Goal: Task Accomplishment & Management: Manage account settings

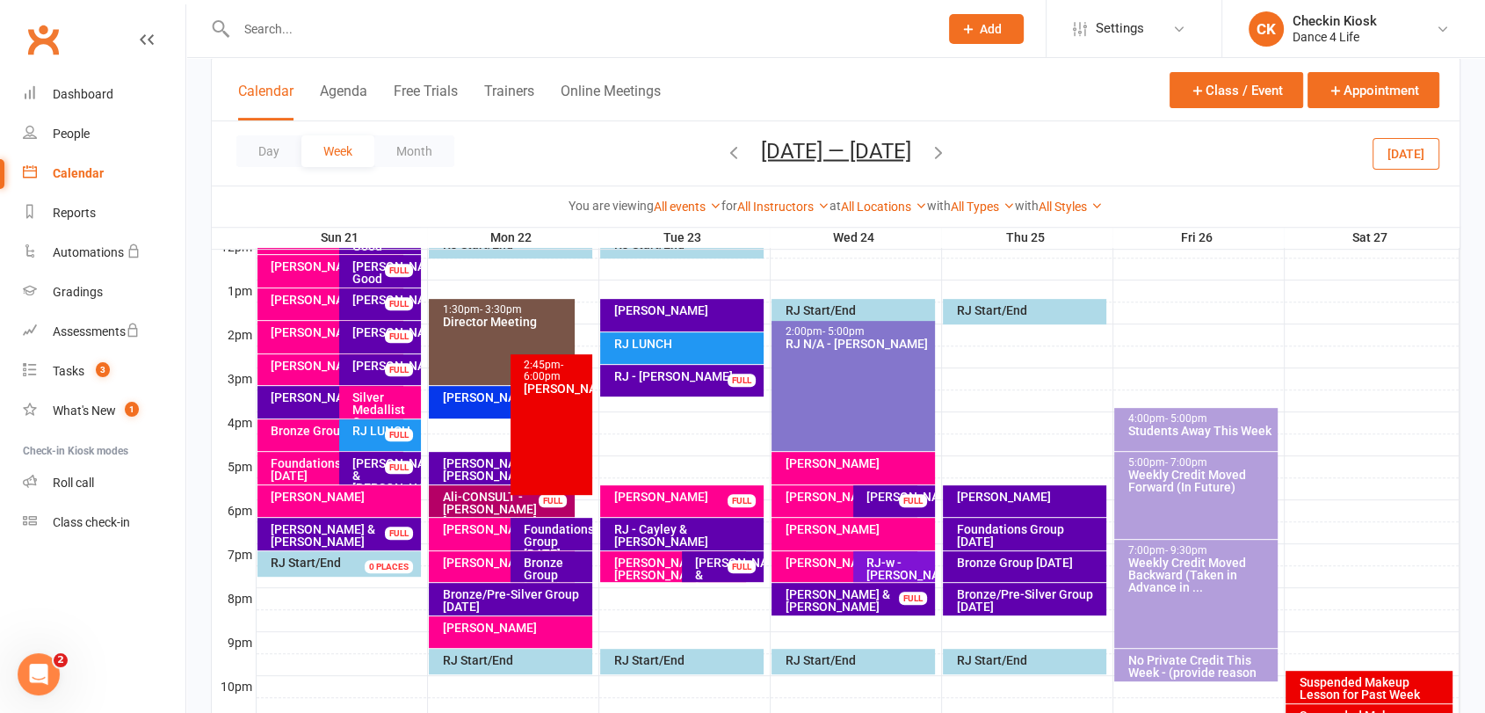
scroll to position [683, 0]
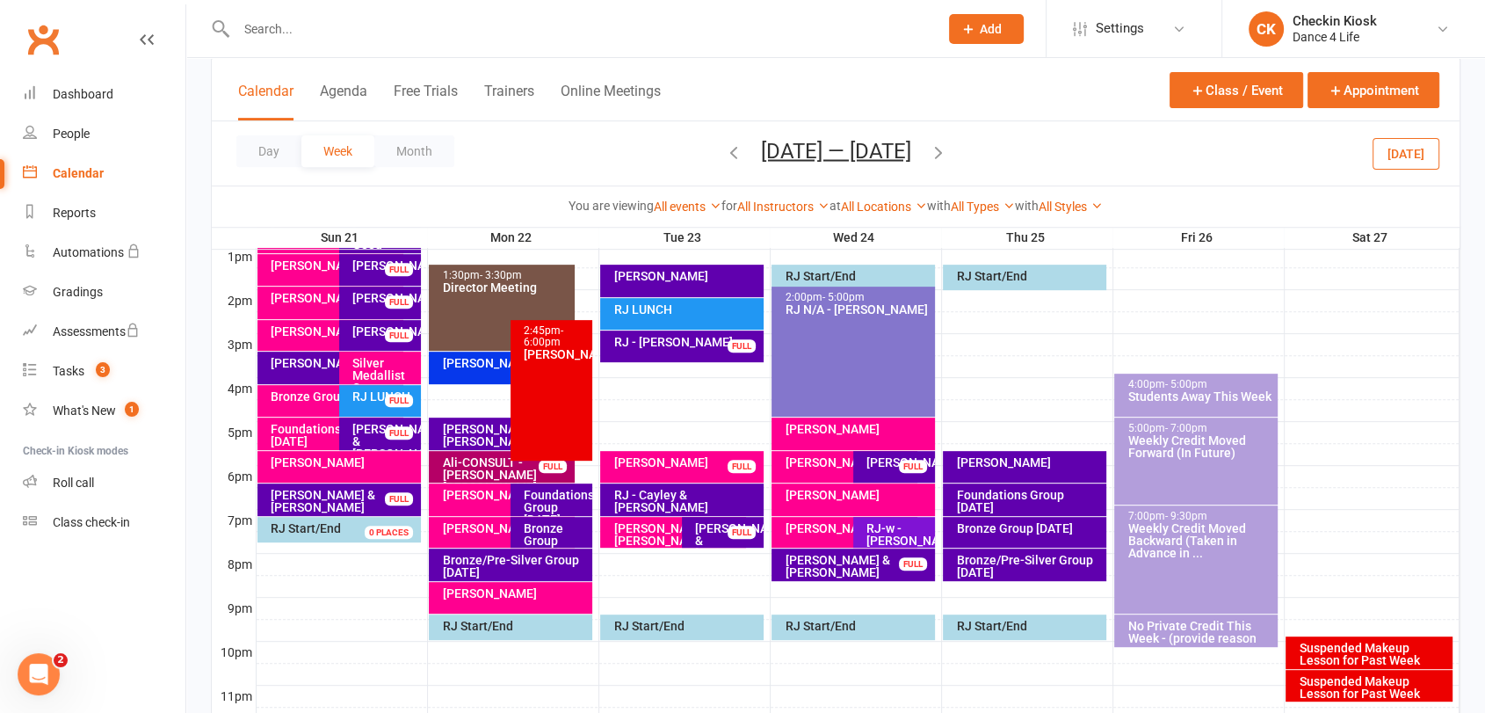
click at [1406, 162] on button "[DATE]" at bounding box center [1405, 153] width 67 height 32
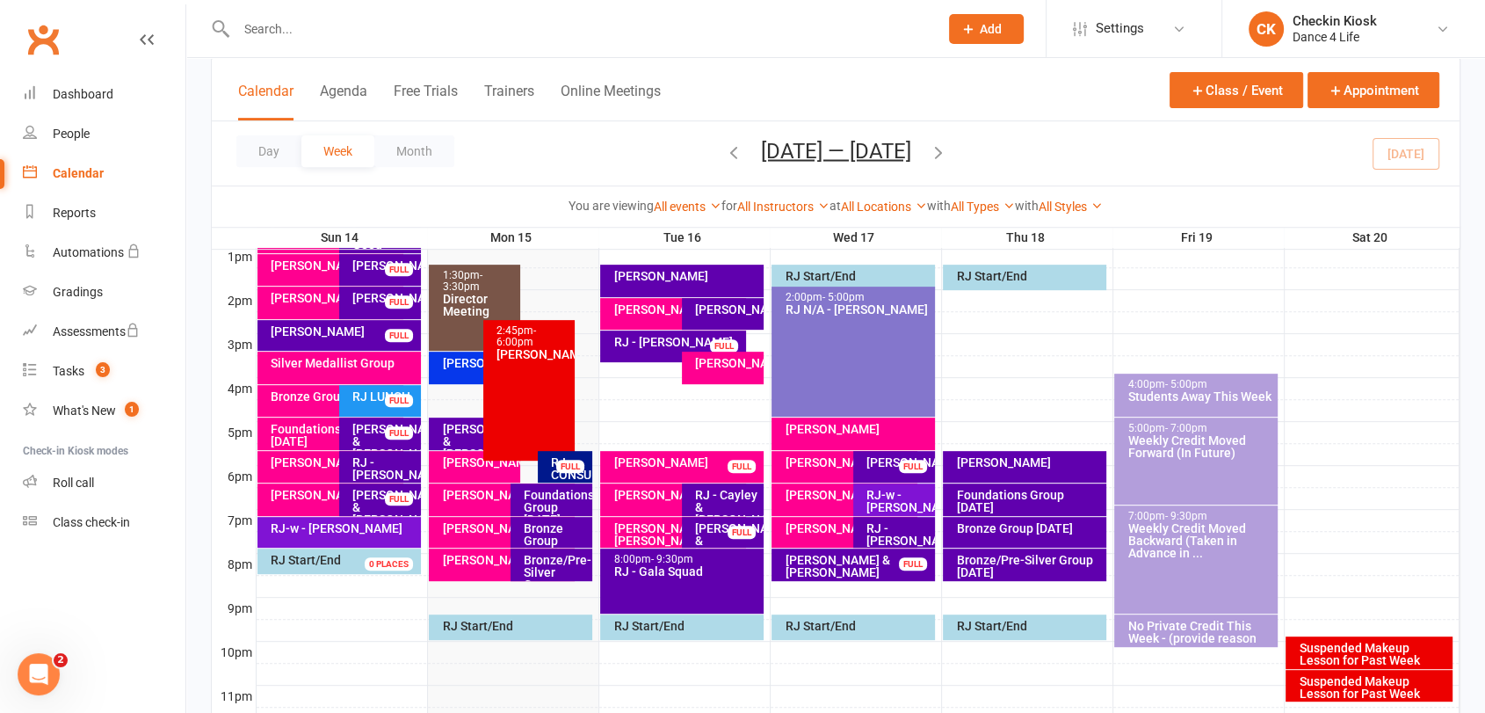
click at [460, 433] on div "[PERSON_NAME] & [PERSON_NAME]" at bounding box center [479, 441] width 76 height 37
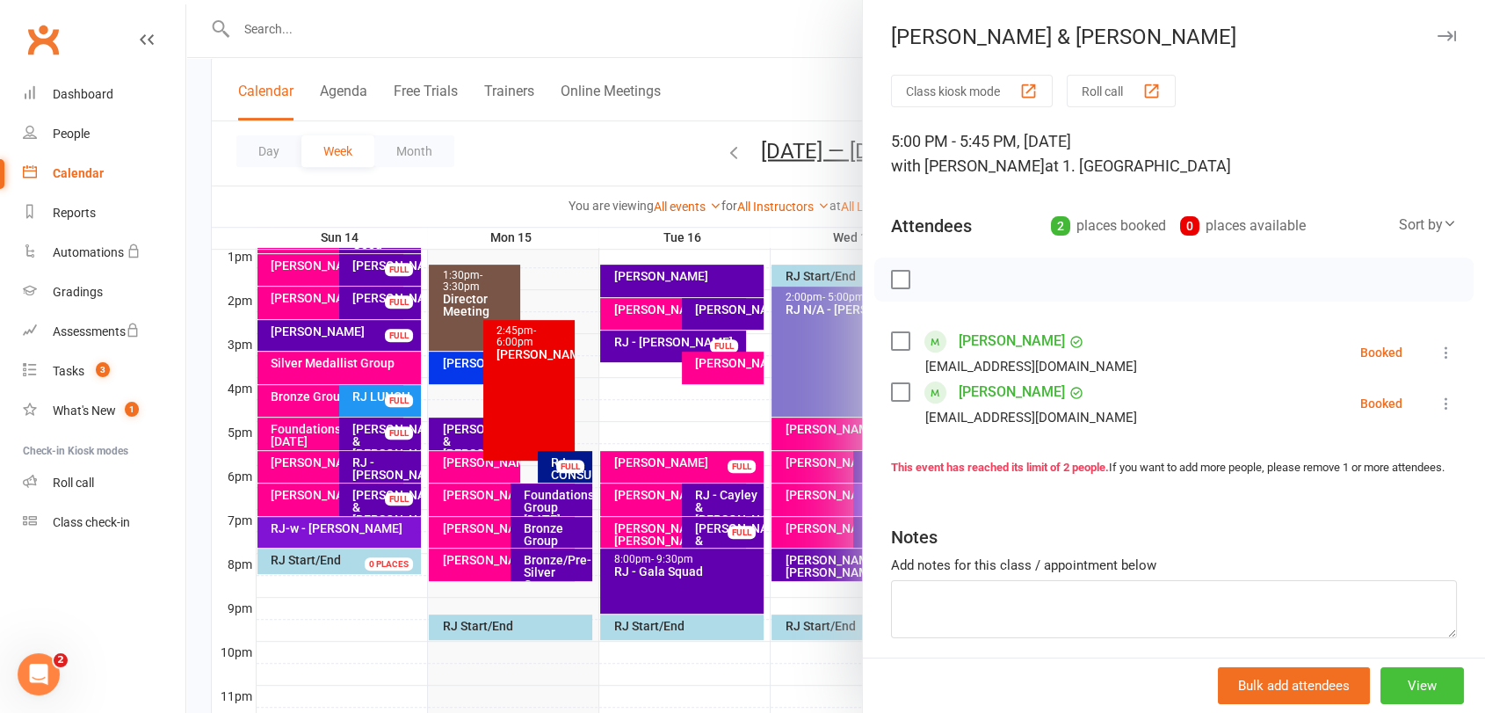
click at [1380, 690] on button "View" at bounding box center [1421, 685] width 83 height 37
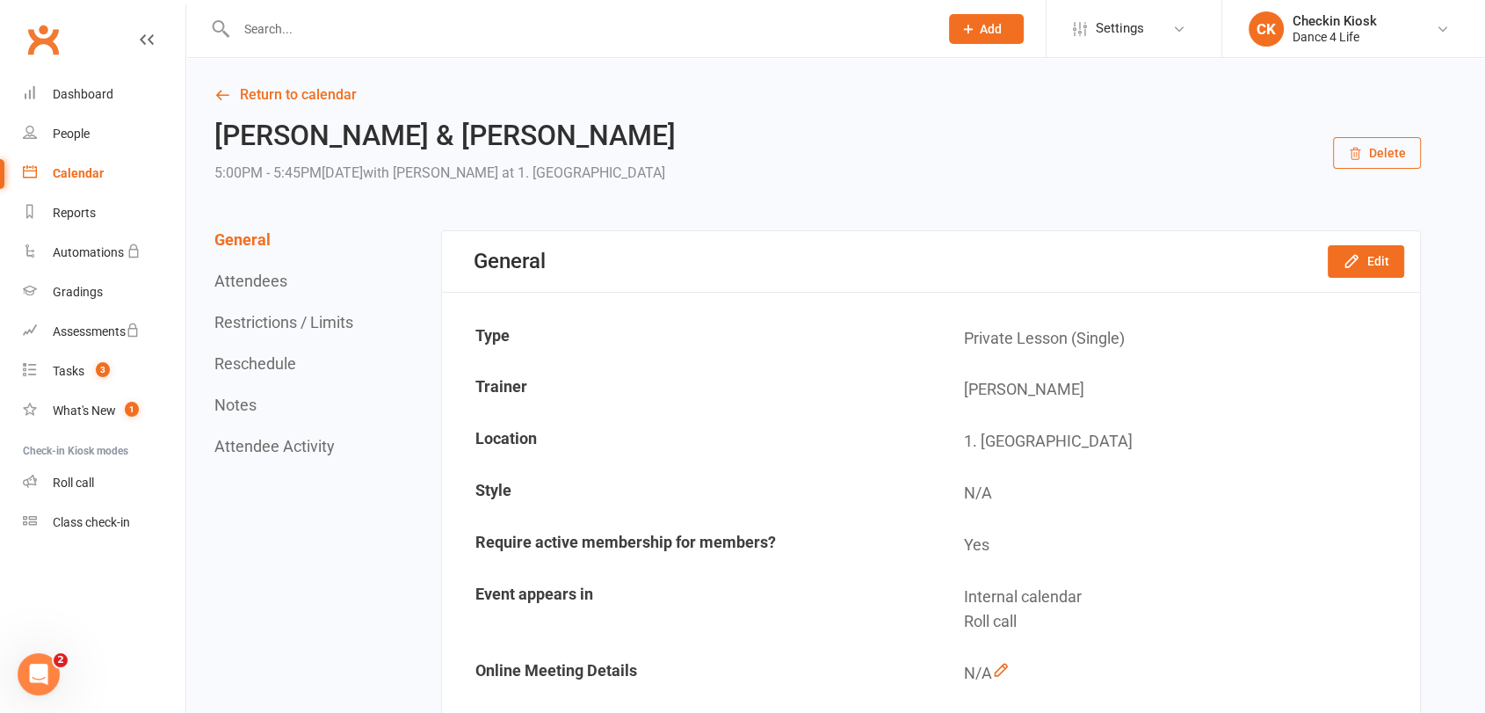
click at [1386, 141] on button "Delete" at bounding box center [1377, 153] width 88 height 32
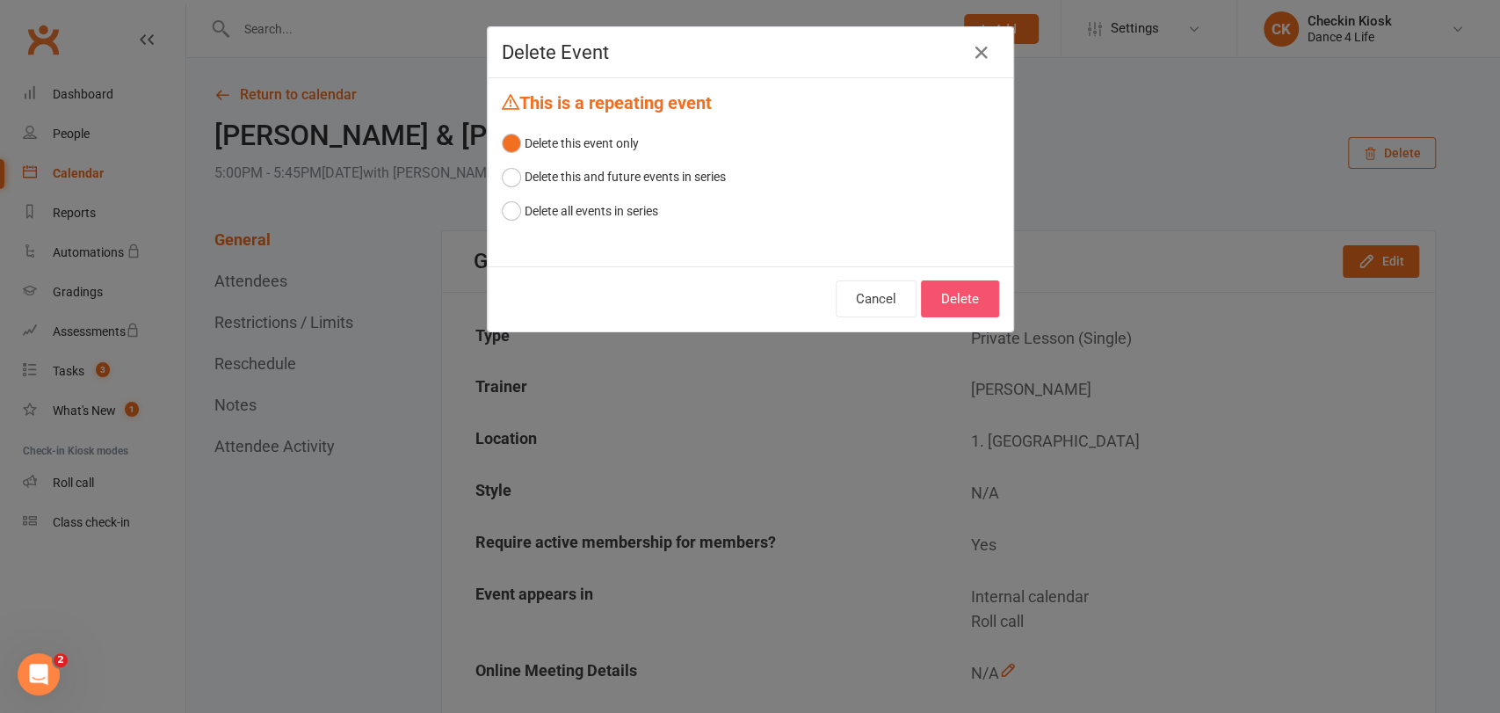
click at [955, 304] on button "Delete" at bounding box center [960, 298] width 78 height 37
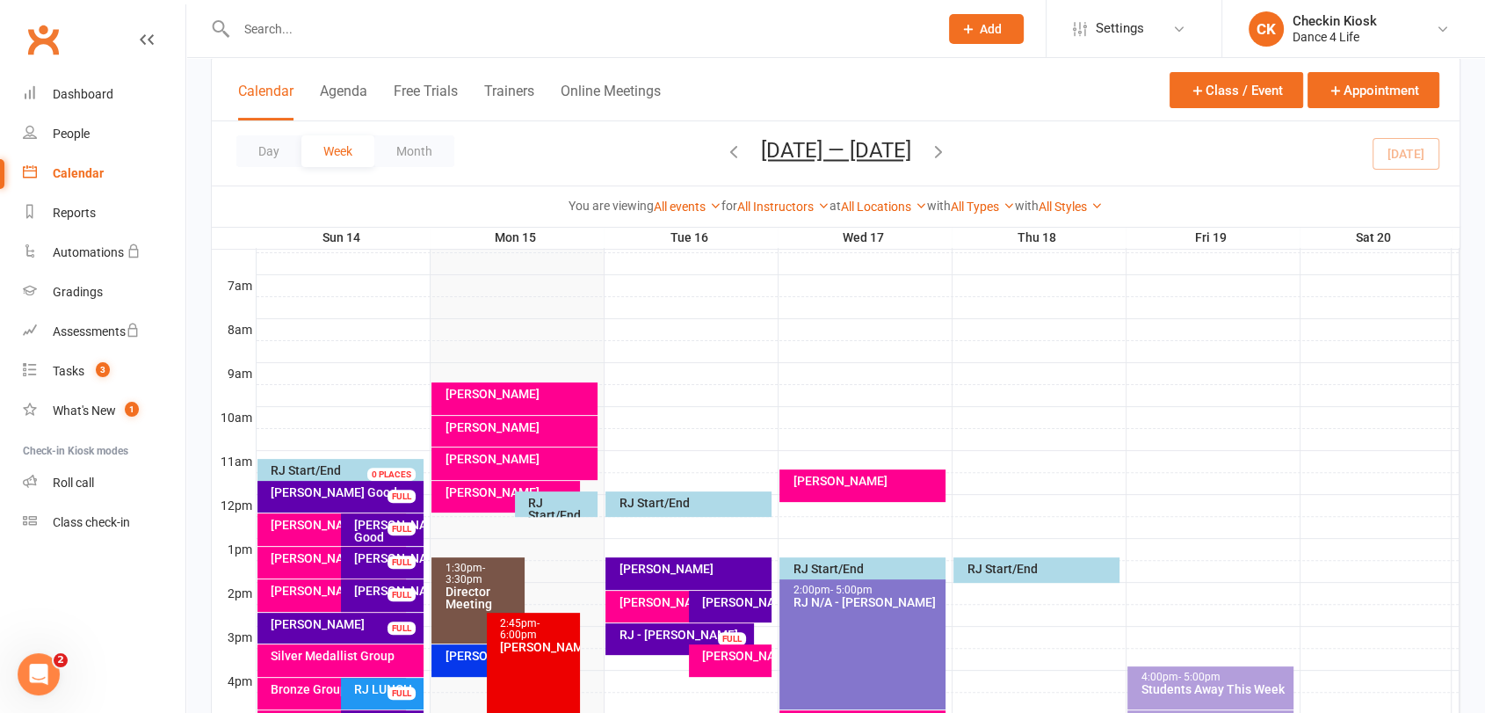
scroll to position [683, 0]
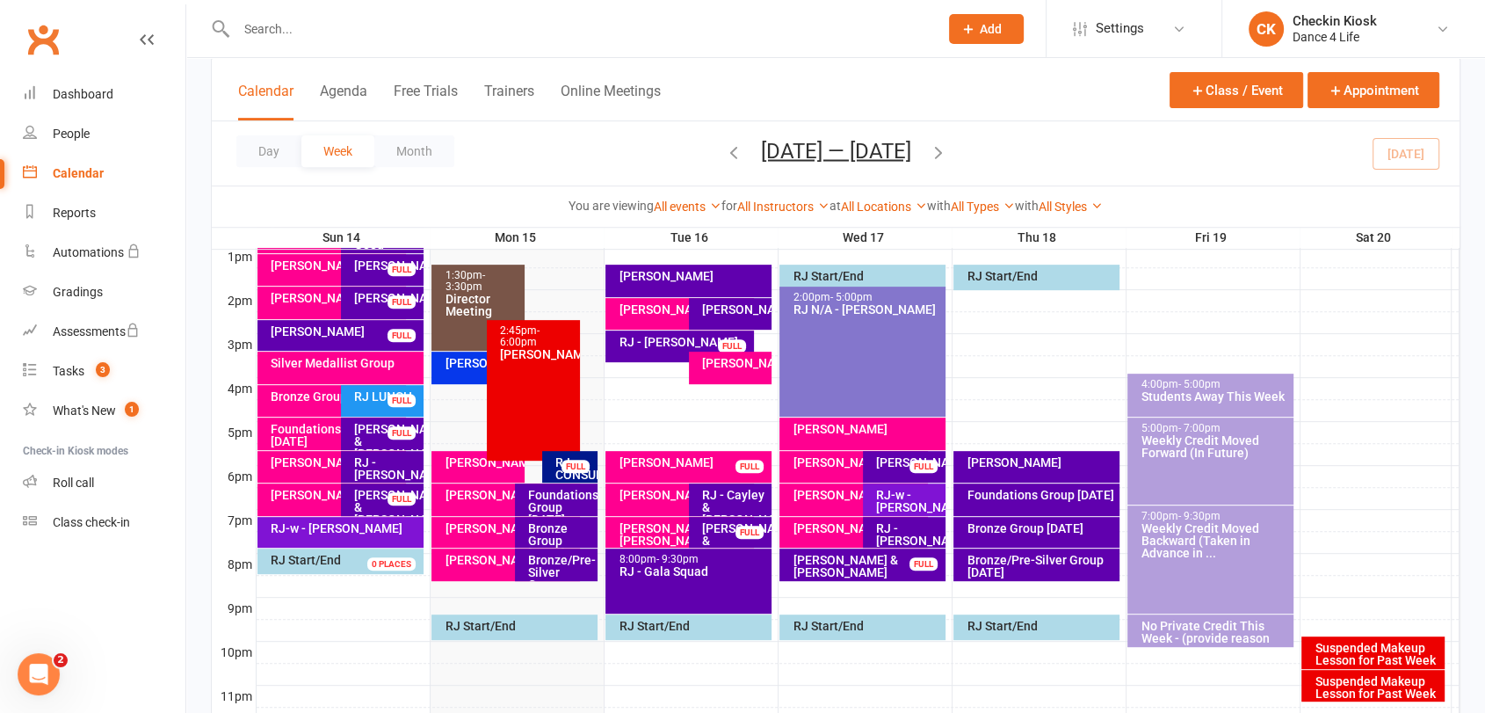
click at [941, 156] on icon "button" at bounding box center [938, 150] width 19 height 19
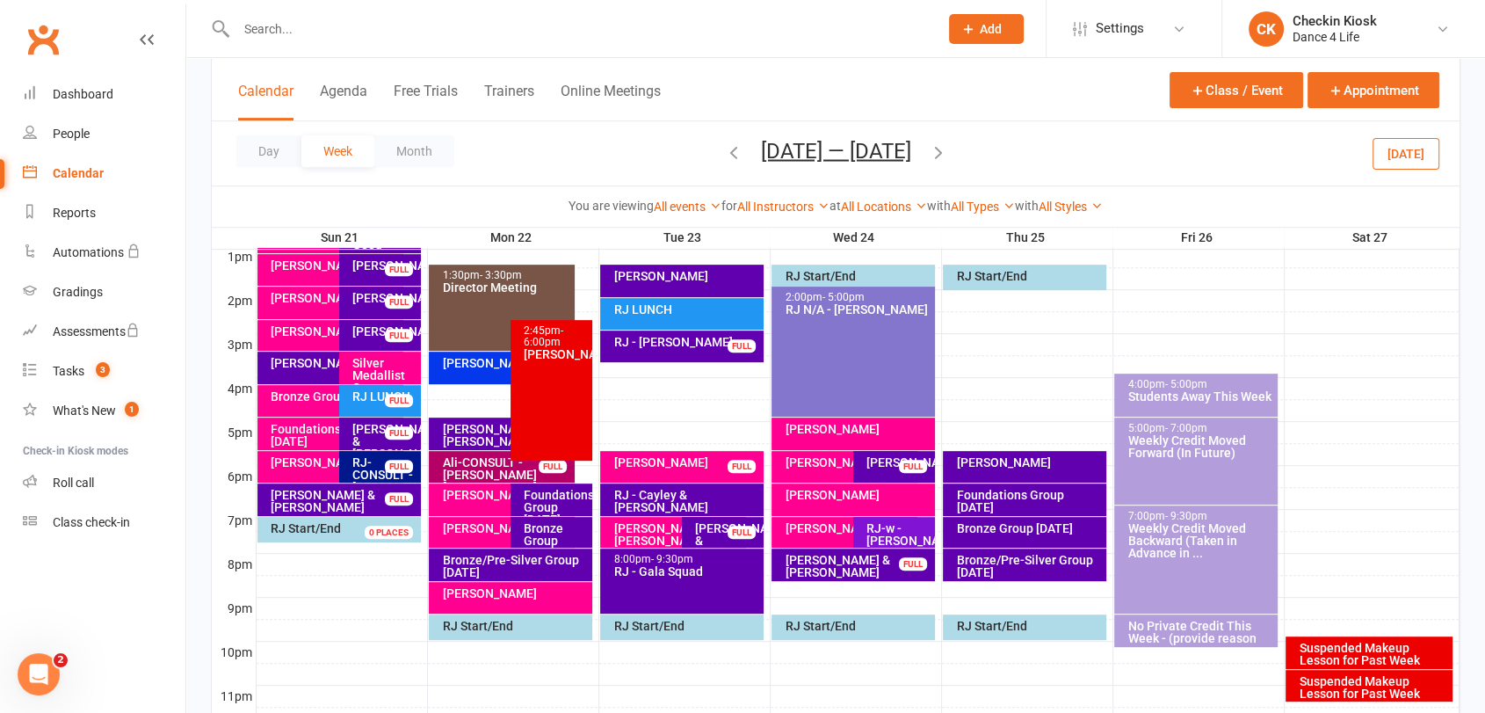
click at [494, 472] on div "Ali-CONSULT - [PERSON_NAME] [PERSON_NAME]" at bounding box center [505, 474] width 129 height 37
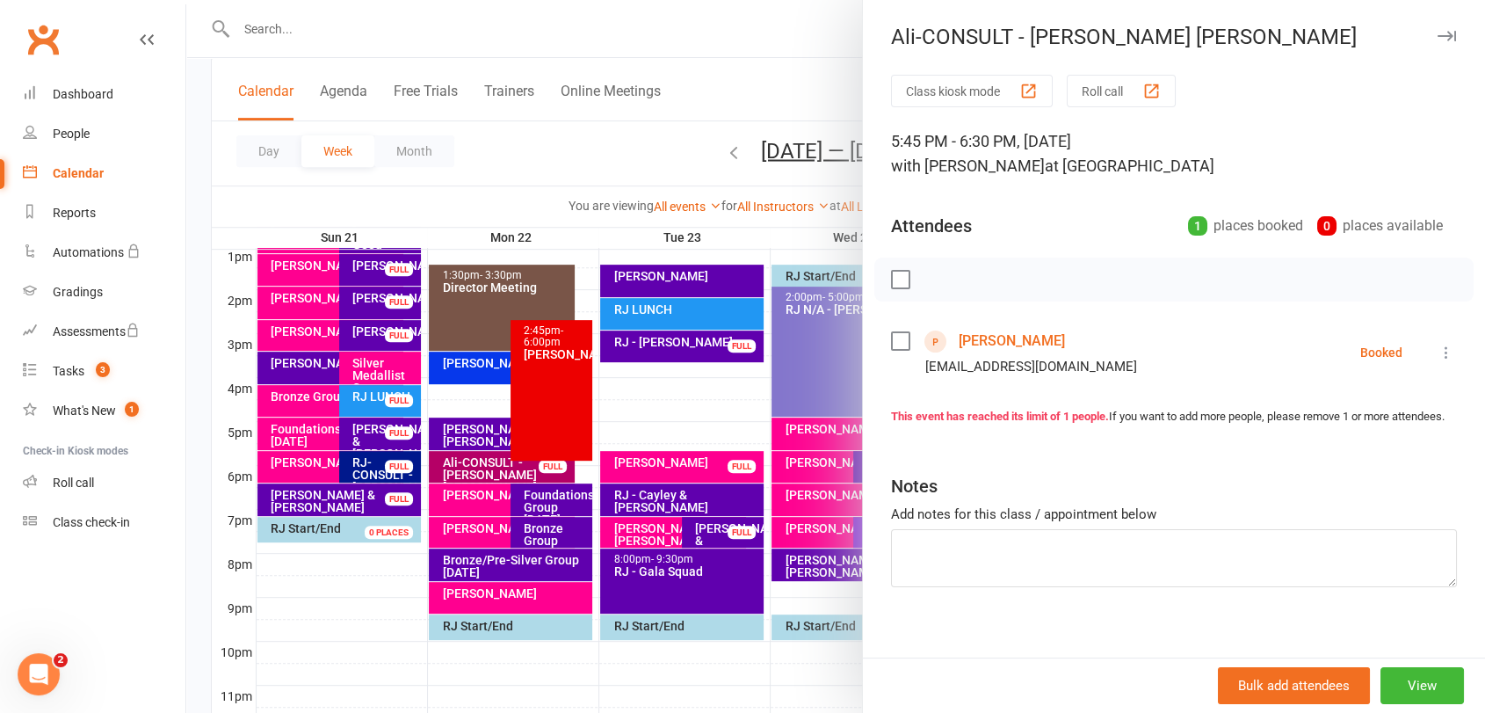
click at [494, 472] on div at bounding box center [835, 356] width 1299 height 713
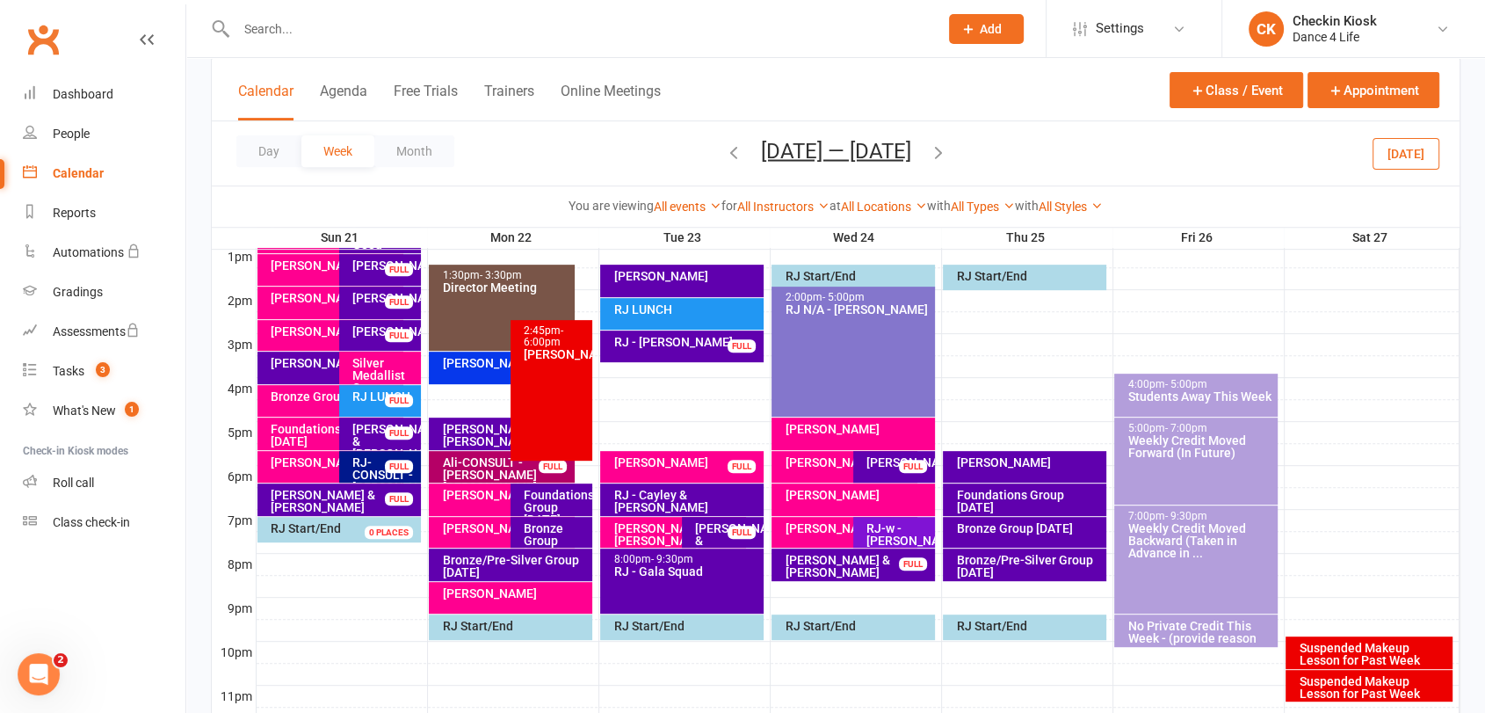
drag, startPoint x: 1420, startPoint y: 163, endPoint x: 1404, endPoint y: 161, distance: 16.0
click at [1419, 163] on button "[DATE]" at bounding box center [1405, 153] width 67 height 32
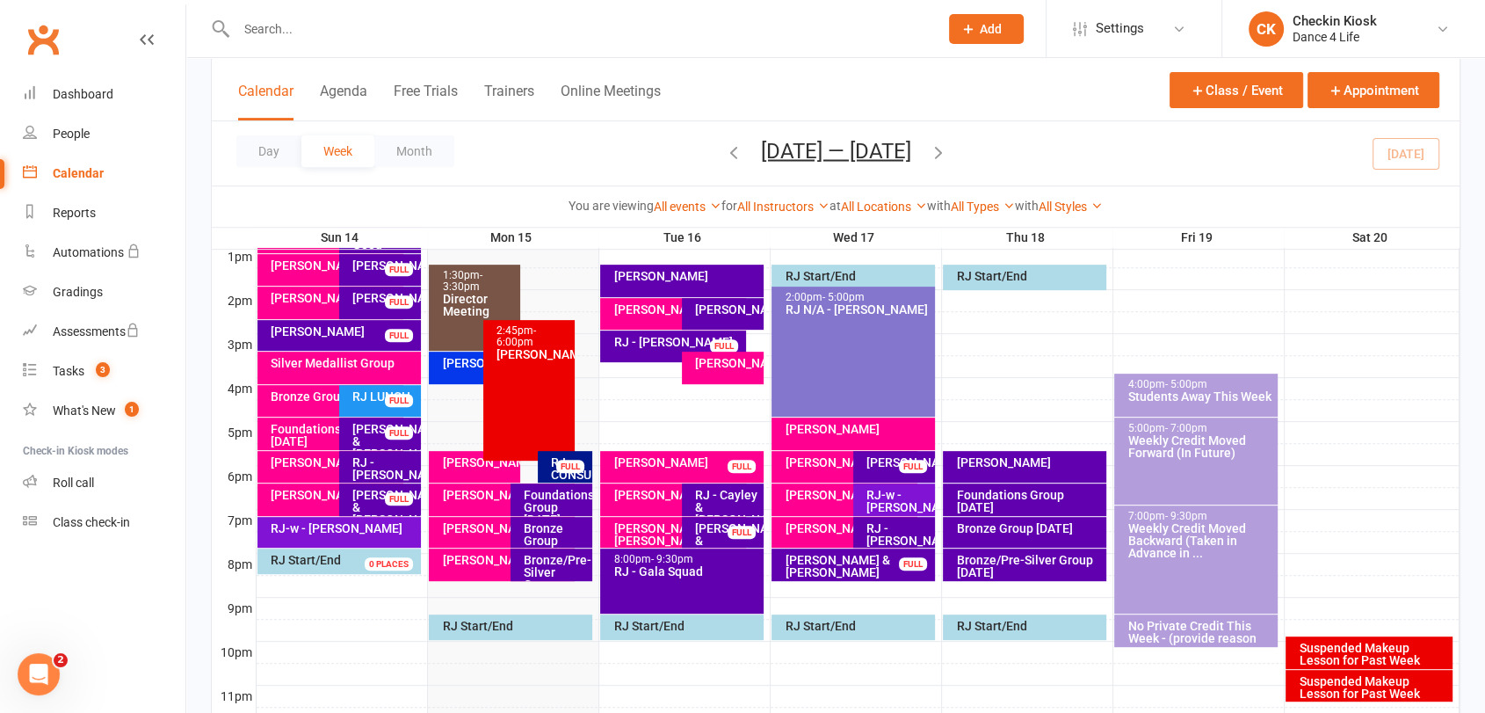
click at [541, 500] on div "Foundations Group [DATE]" at bounding box center [556, 507] width 66 height 37
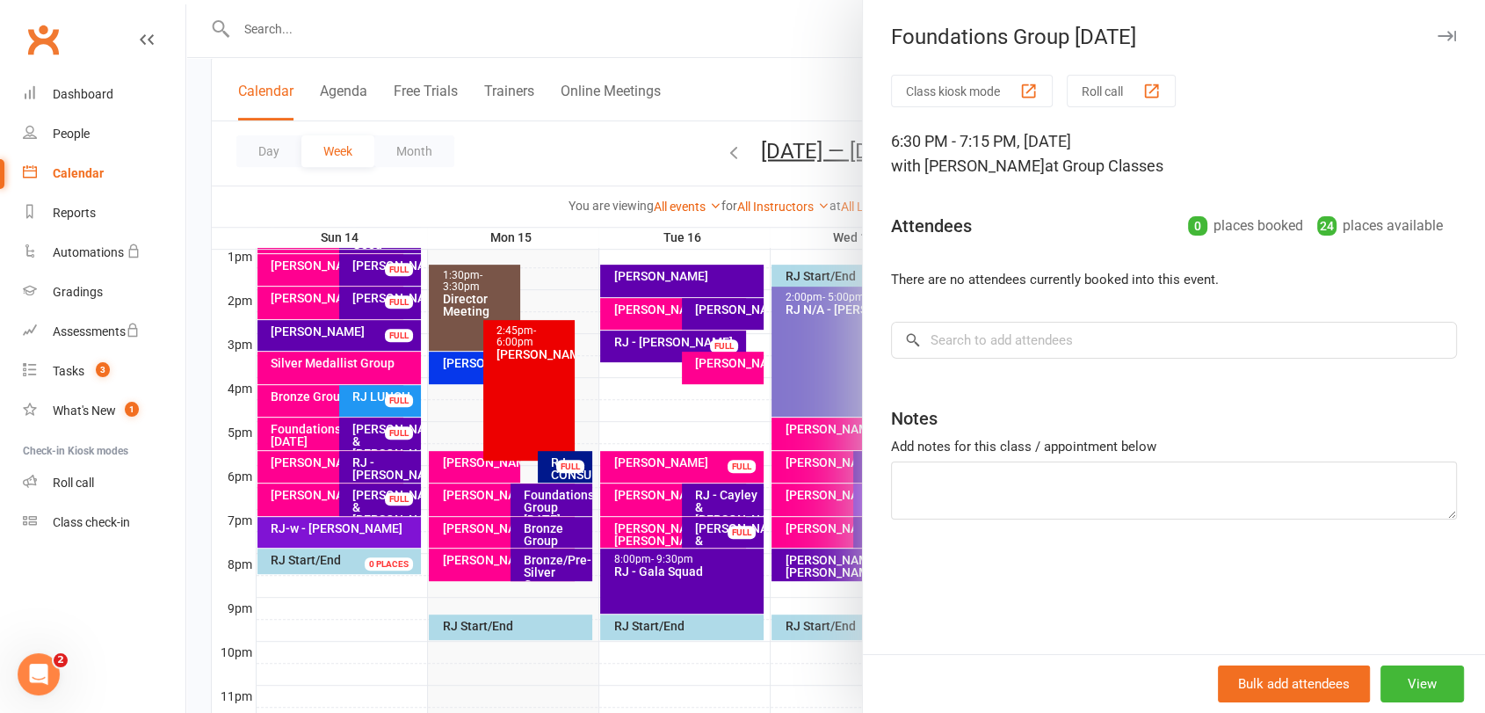
click at [541, 500] on div at bounding box center [835, 356] width 1299 height 713
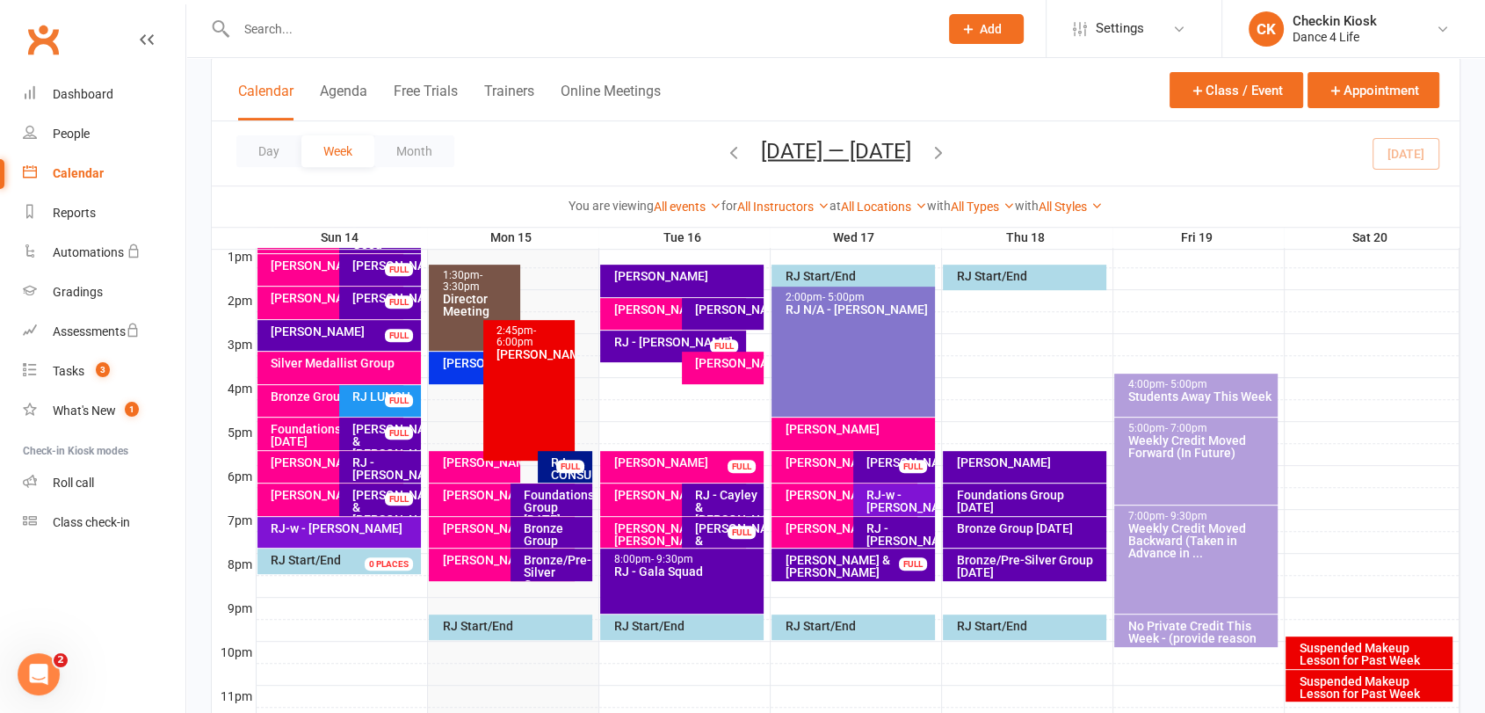
click at [576, 463] on div "FULL" at bounding box center [570, 466] width 28 height 13
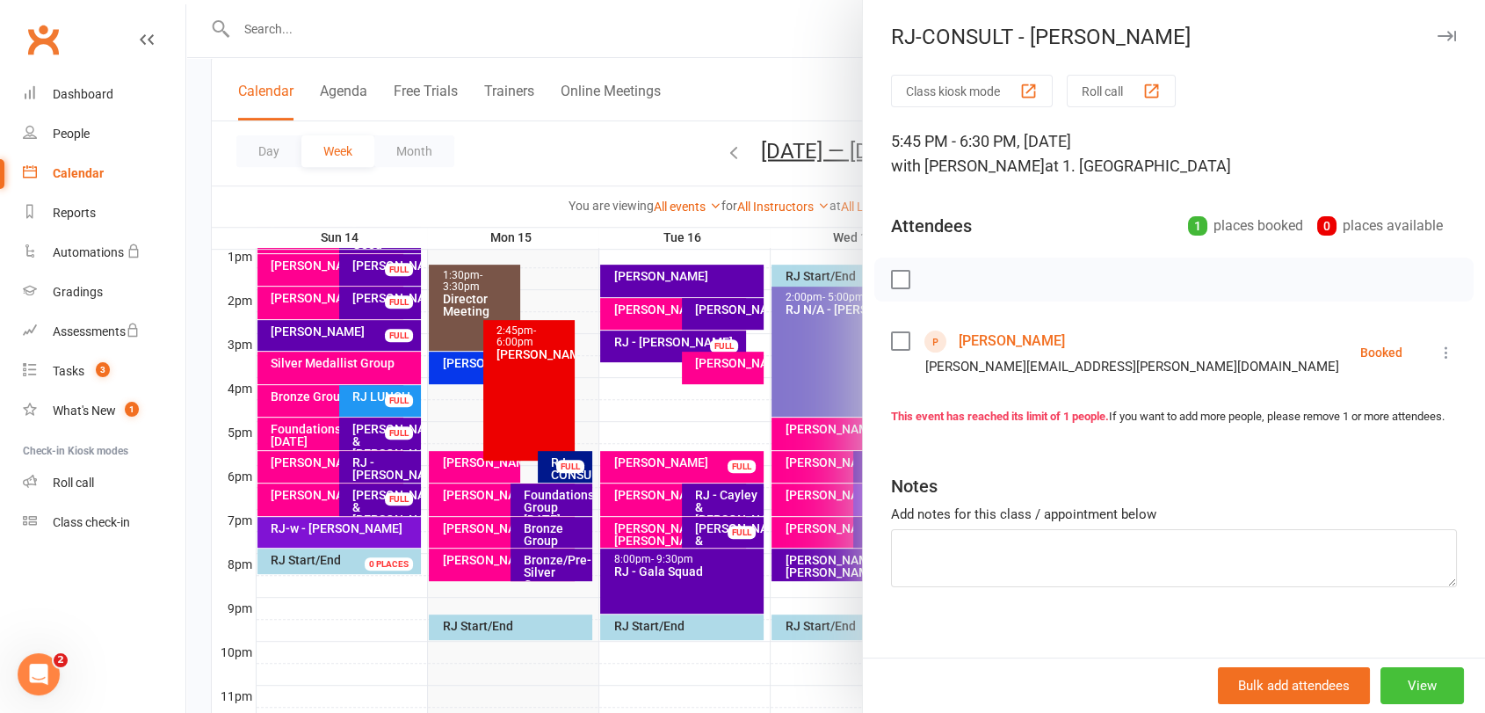
click at [1380, 673] on button "View" at bounding box center [1421, 685] width 83 height 37
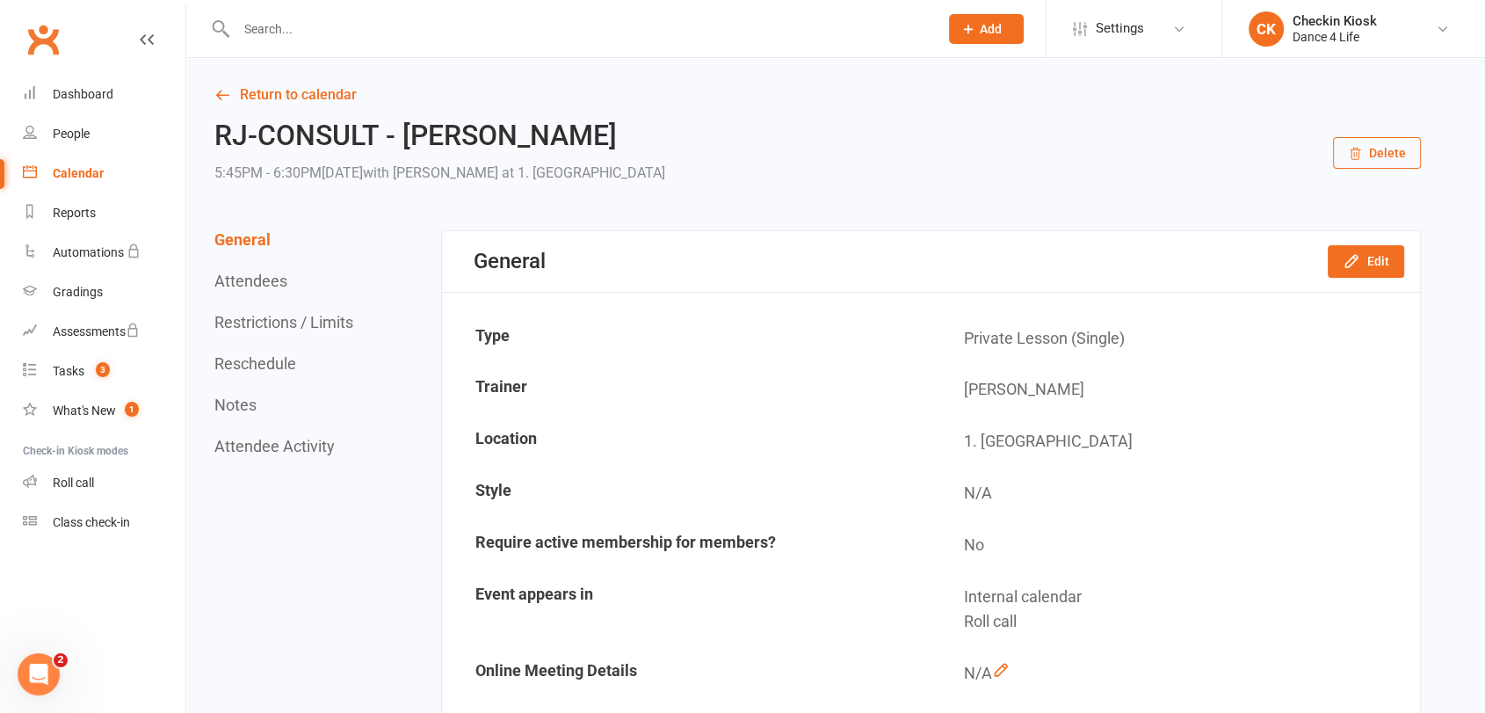
drag, startPoint x: 1352, startPoint y: 163, endPoint x: 1329, endPoint y: 218, distance: 60.2
click at [1358, 266] on icon "button" at bounding box center [1352, 261] width 18 height 18
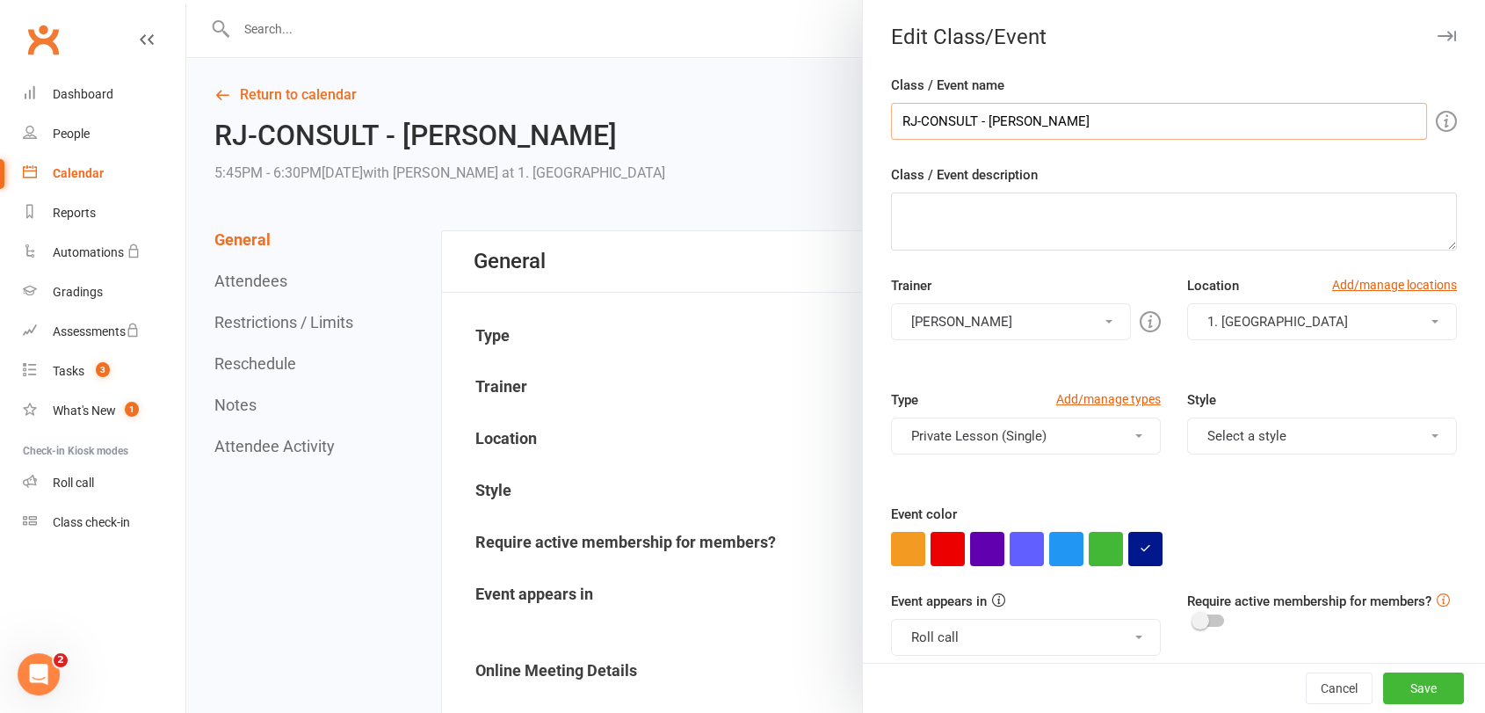
click at [1177, 131] on input "RJ-CONSULT - [PERSON_NAME]" at bounding box center [1159, 121] width 536 height 37
type input "RJ-CONSULT - [PERSON_NAME] & [PERSON_NAME]"
click at [1408, 691] on button "Save" at bounding box center [1423, 688] width 81 height 32
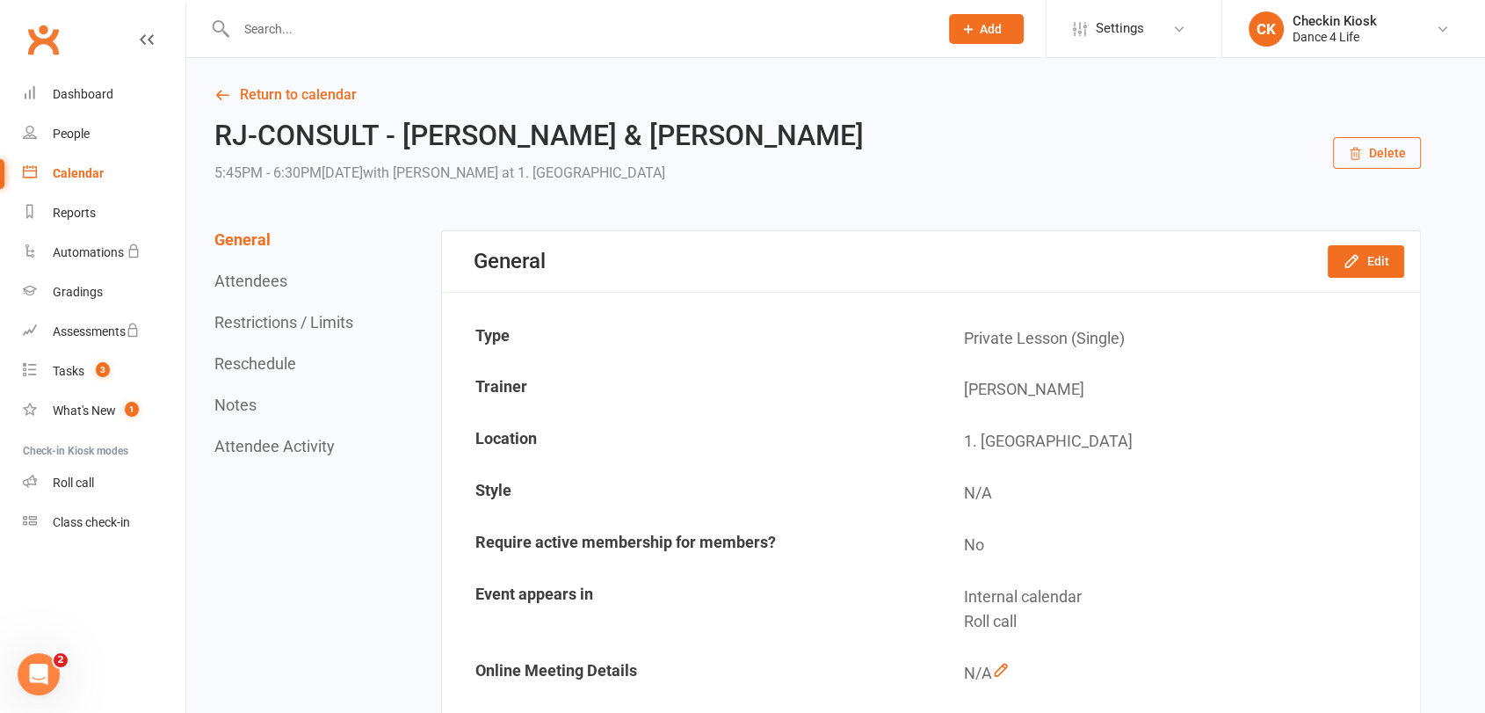
click at [588, 145] on h2 "RJ-CONSULT - [PERSON_NAME] & [PERSON_NAME]" at bounding box center [538, 135] width 649 height 31
drag, startPoint x: 727, startPoint y: 139, endPoint x: 518, endPoint y: 139, distance: 208.2
click at [518, 139] on h2 "RJ-CONSULT - [PERSON_NAME] & [PERSON_NAME]" at bounding box center [538, 135] width 649 height 31
click at [487, 130] on h2 "RJ-CONSULT - [PERSON_NAME] & [PERSON_NAME]" at bounding box center [538, 135] width 649 height 31
click at [319, 93] on link "Return to calendar" at bounding box center [817, 95] width 1206 height 25
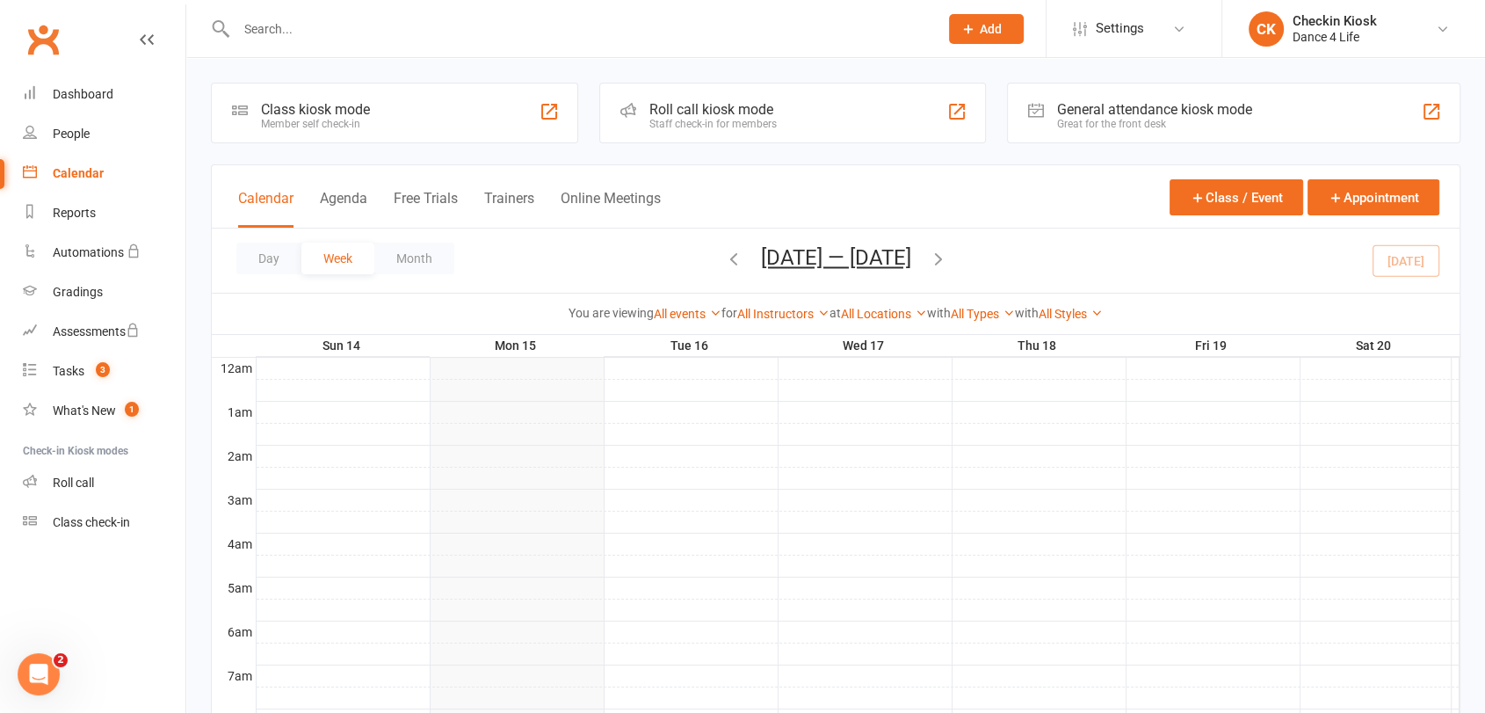
drag, startPoint x: 1025, startPoint y: 200, endPoint x: 1019, endPoint y: 192, distance: 9.5
click at [1023, 198] on div "Calendar Agenda Free Trials Trainers Online Meetings Class / Event Appointment" at bounding box center [836, 196] width 1248 height 63
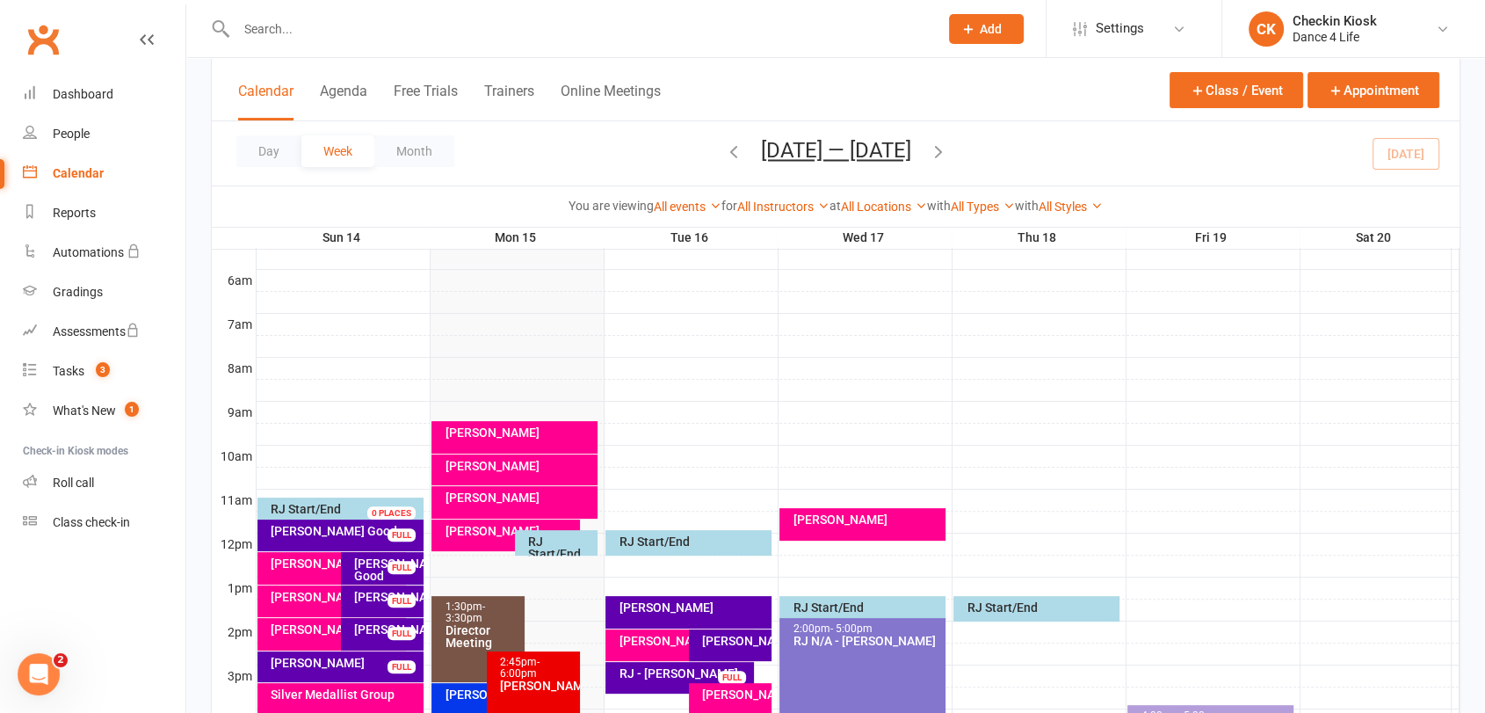
scroll to position [390, 0]
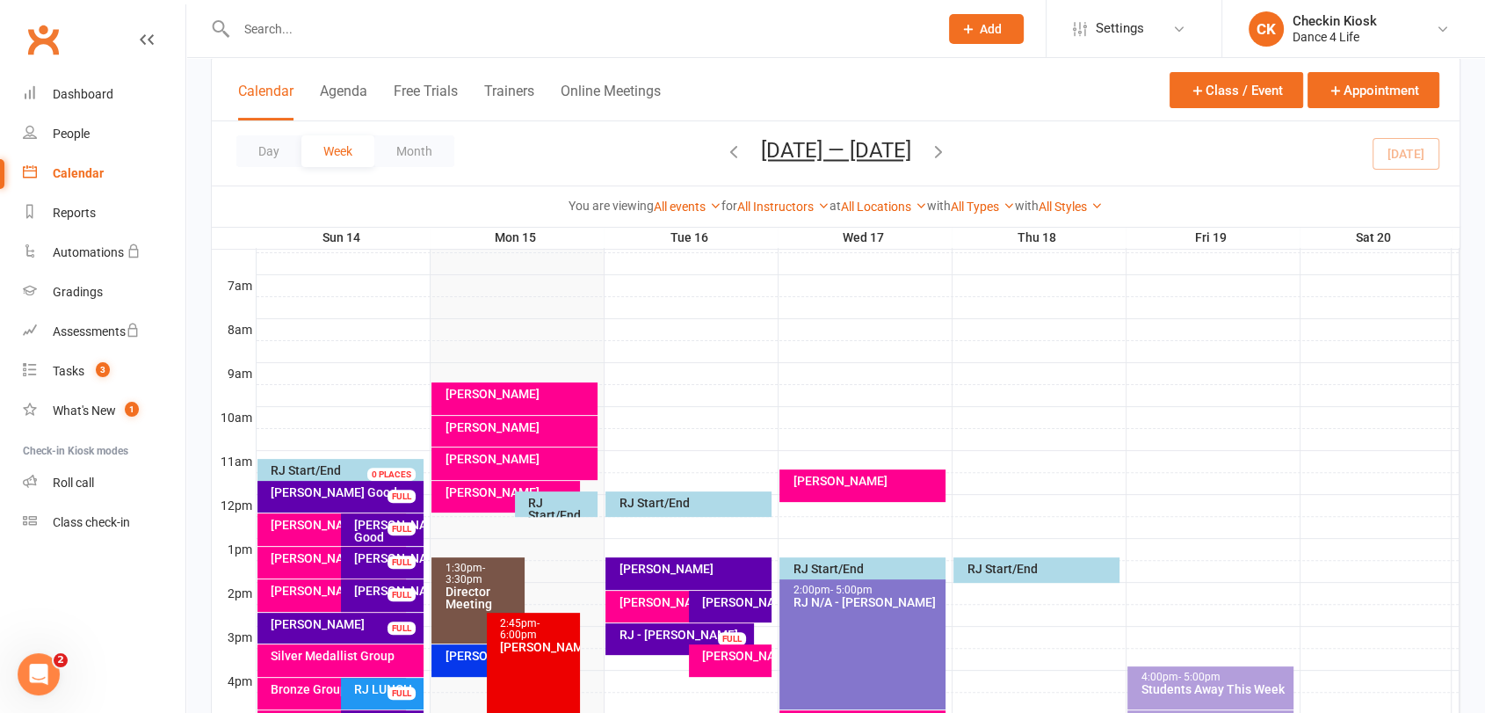
click at [948, 152] on icon "button" at bounding box center [938, 150] width 19 height 19
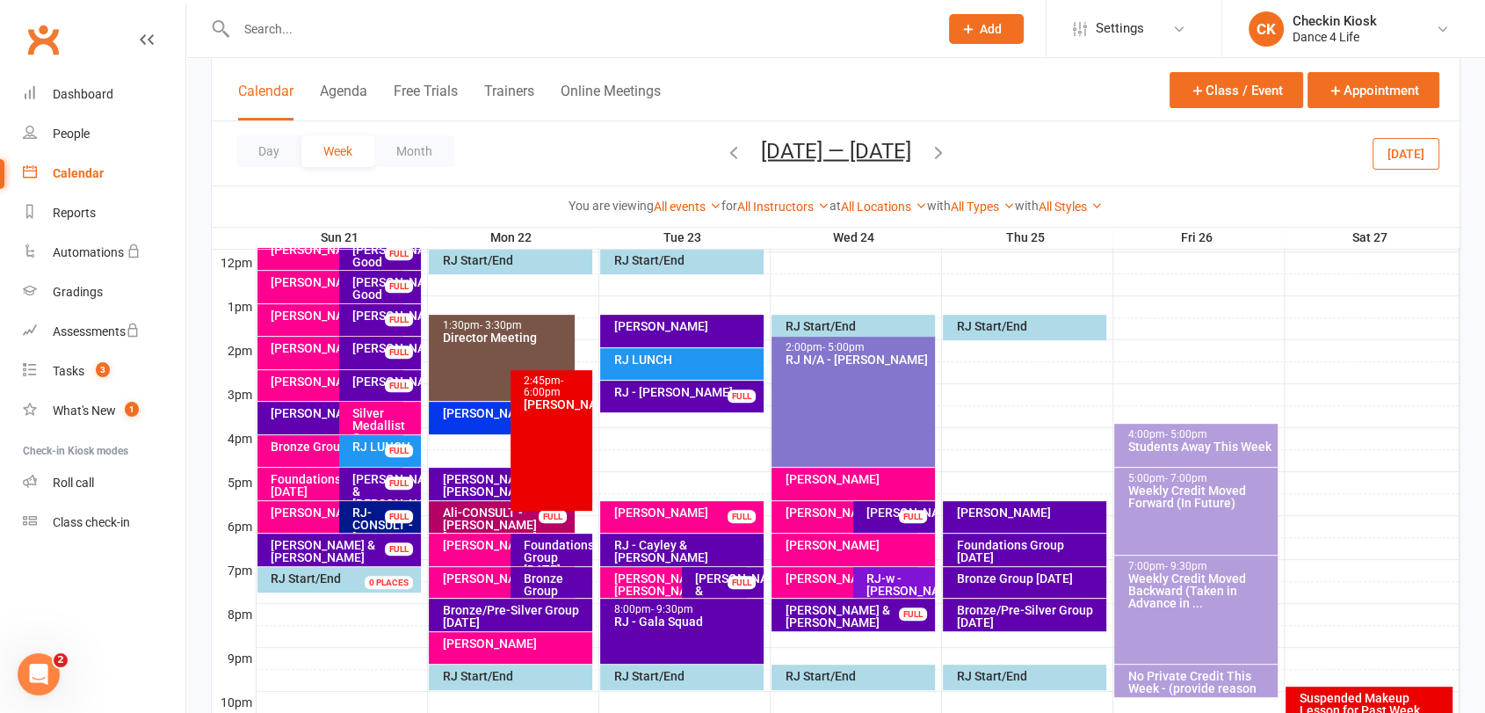
scroll to position [683, 0]
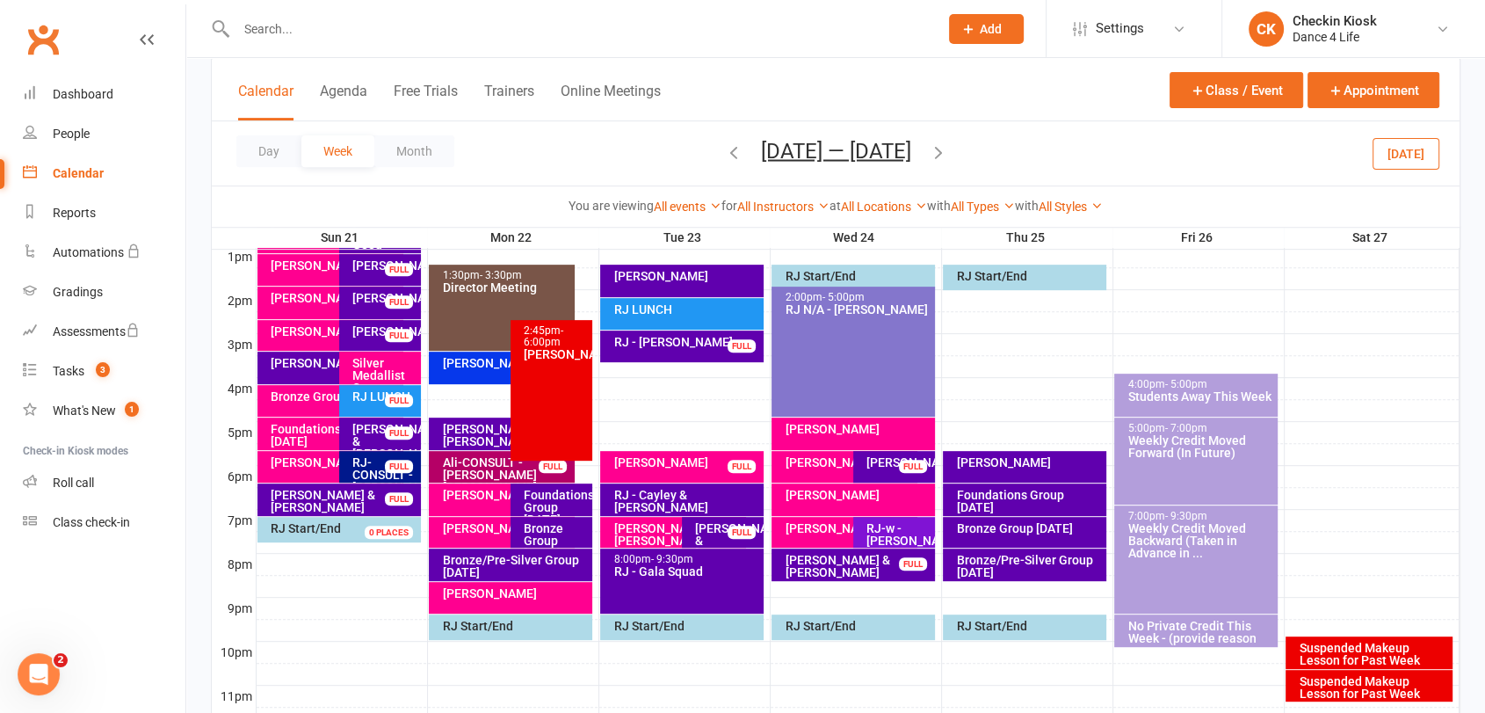
click at [723, 496] on div "RJ - Cayley & [PERSON_NAME]" at bounding box center [685, 501] width 147 height 25
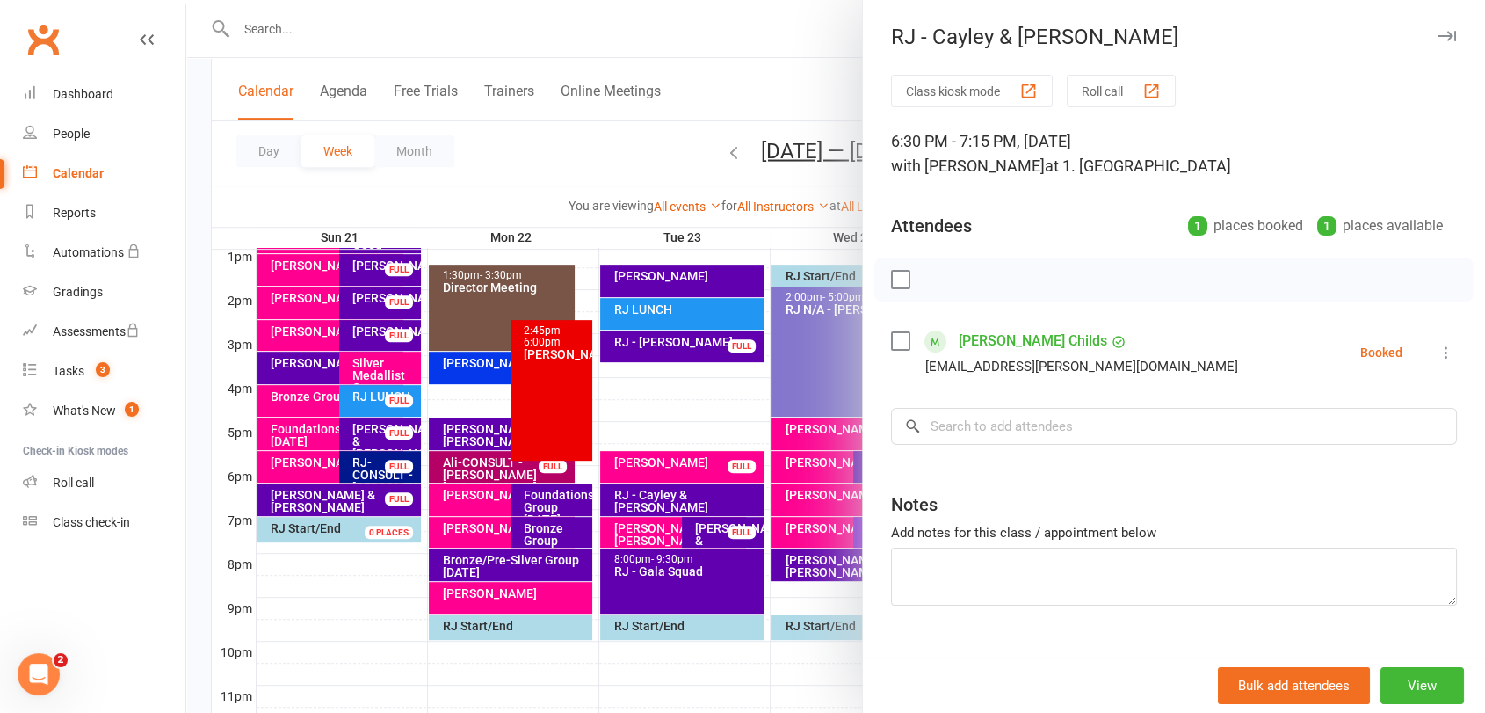
click at [720, 500] on div at bounding box center [835, 356] width 1299 height 713
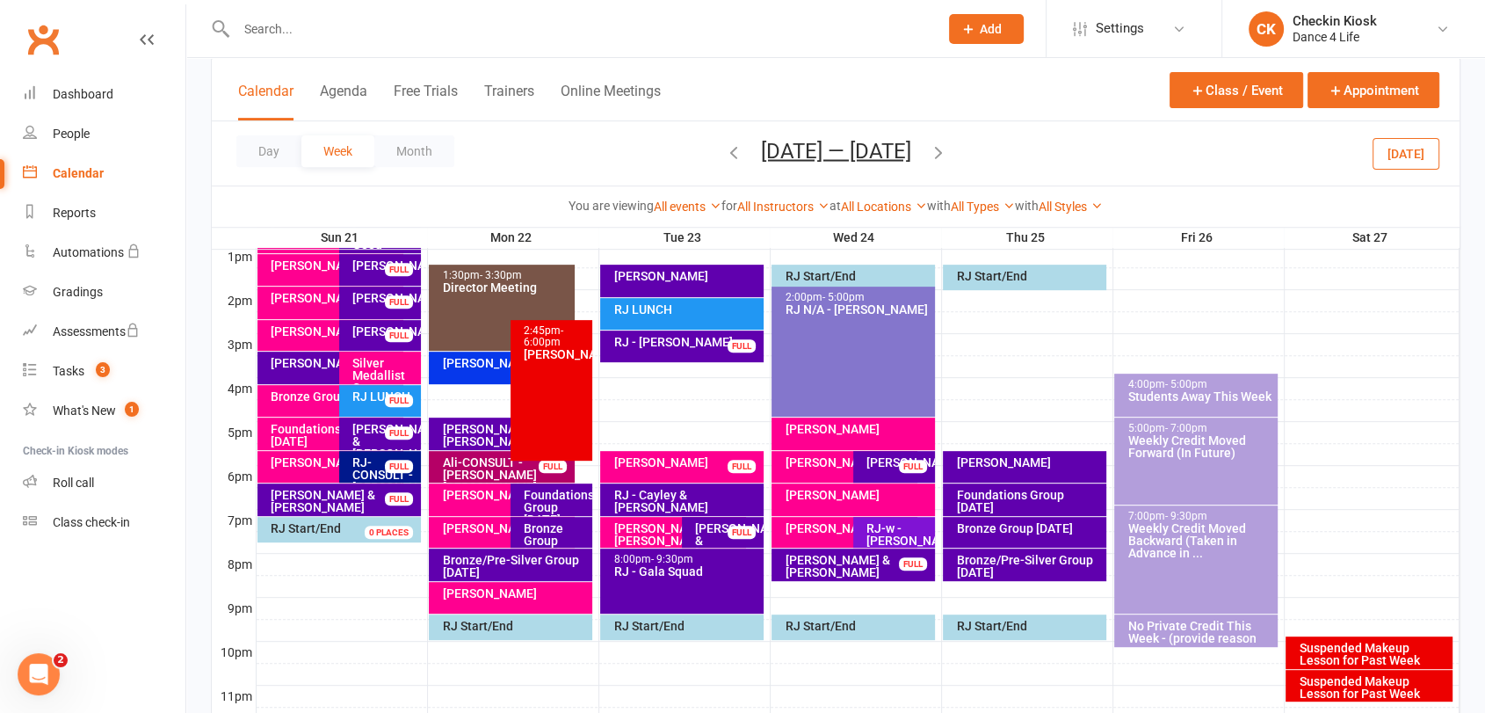
click at [1090, 136] on div "Day Week Month [DATE] — [DATE] [DATE] Sun Mon Tue Wed Thu Fri Sat 31 01 02 03 0…" at bounding box center [836, 153] width 1248 height 64
click at [1392, 156] on button "[DATE]" at bounding box center [1405, 153] width 67 height 32
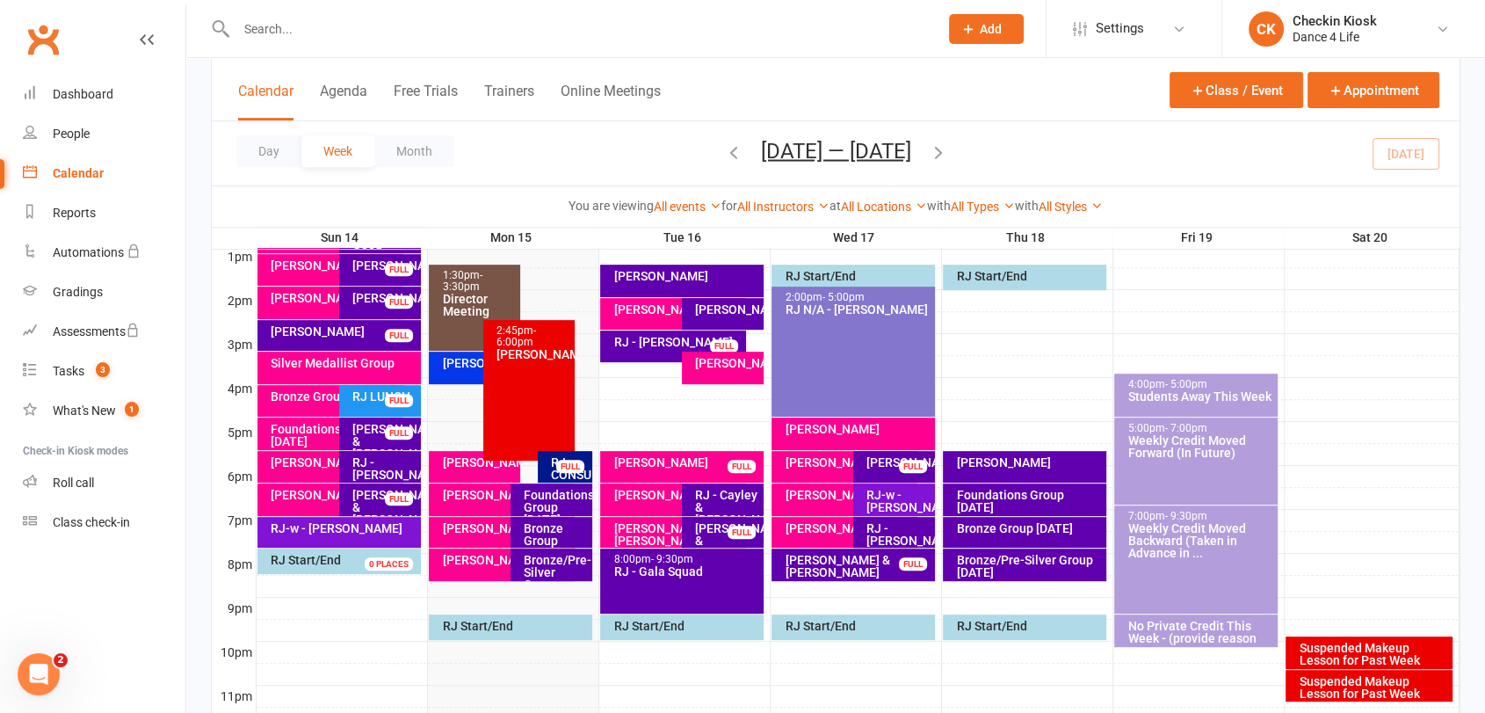
click at [948, 151] on icon "button" at bounding box center [938, 150] width 19 height 19
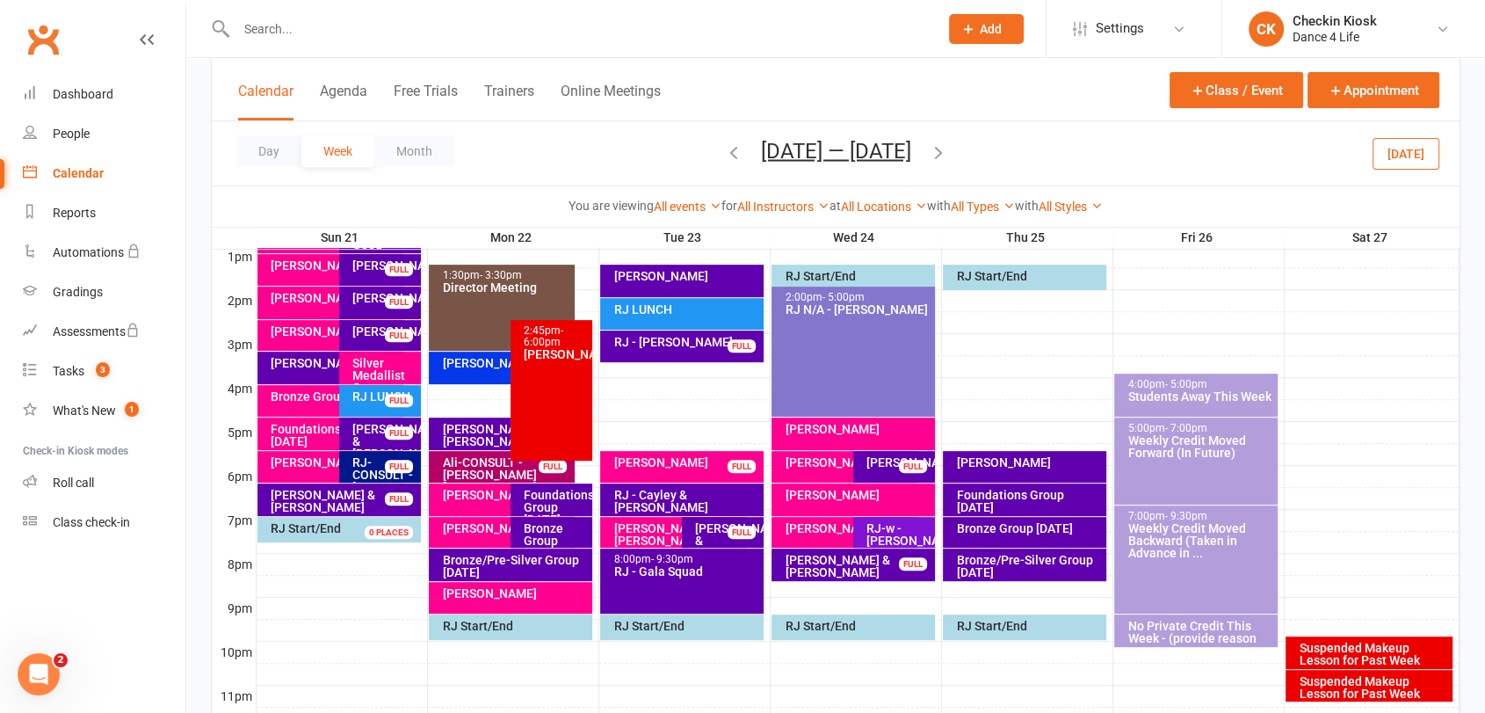
click at [948, 151] on icon "button" at bounding box center [938, 150] width 19 height 19
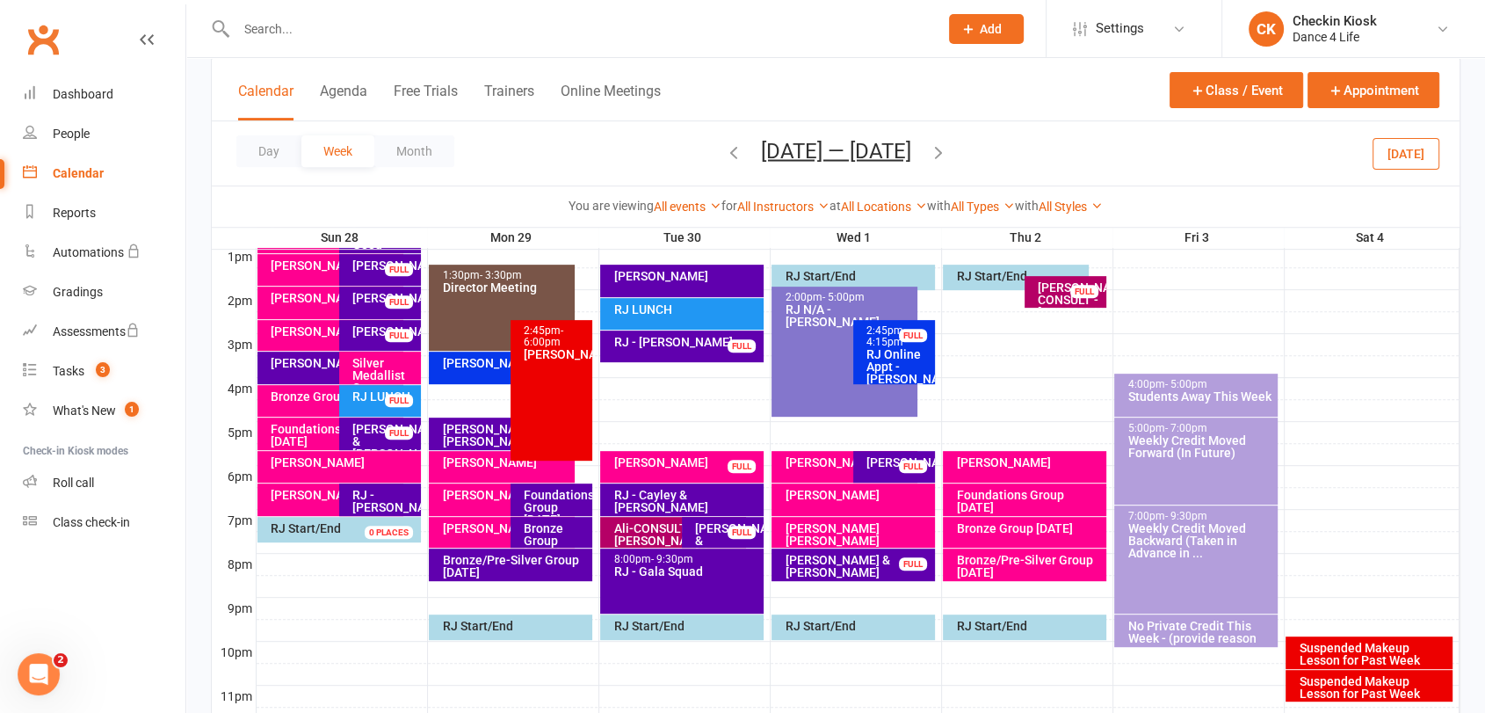
click at [929, 151] on span "[DATE] — [DATE] [DATE] Sun Mon Tue Wed Thu Fri Sat 31 01 02 03 04 05 06 07 08 0…" at bounding box center [835, 153] width 185 height 31
click at [948, 151] on icon "button" at bounding box center [938, 150] width 19 height 19
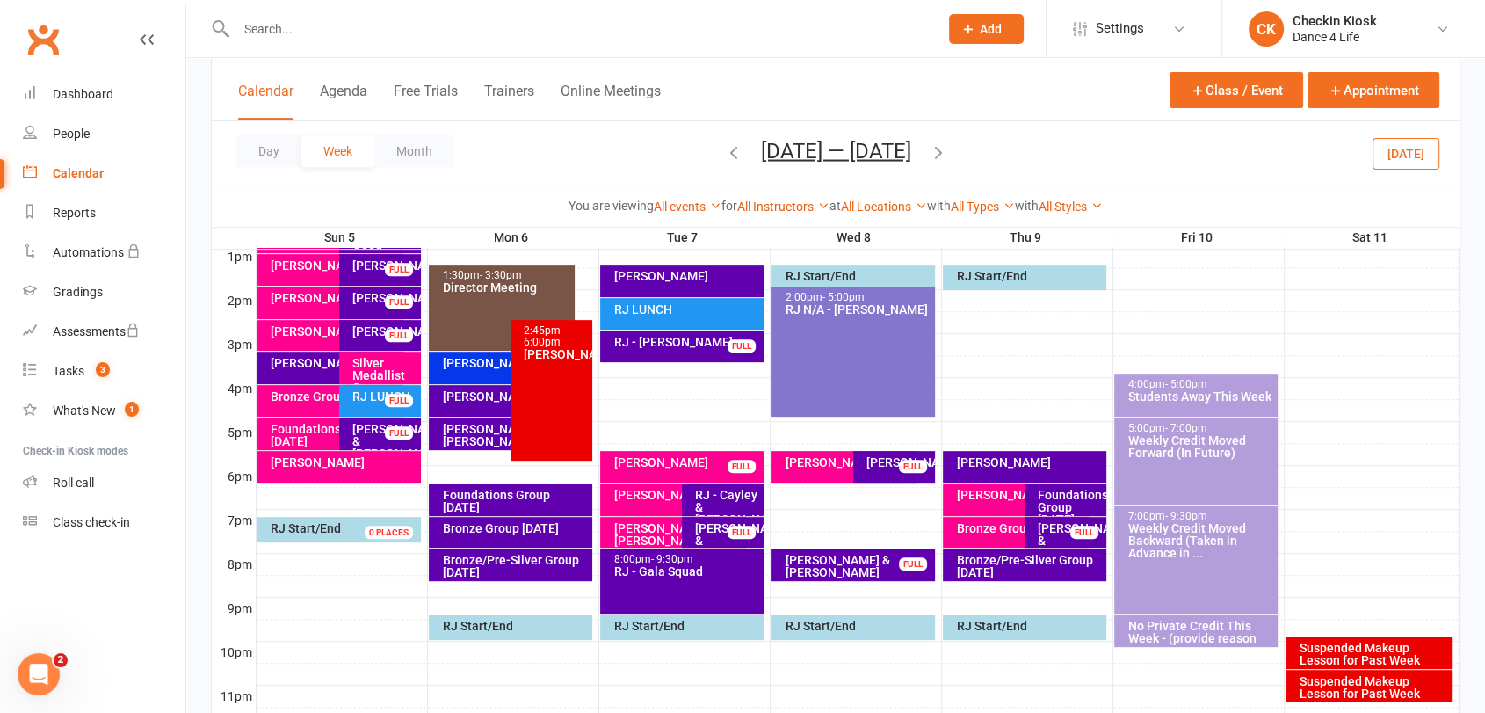
click at [947, 149] on icon "button" at bounding box center [938, 150] width 19 height 19
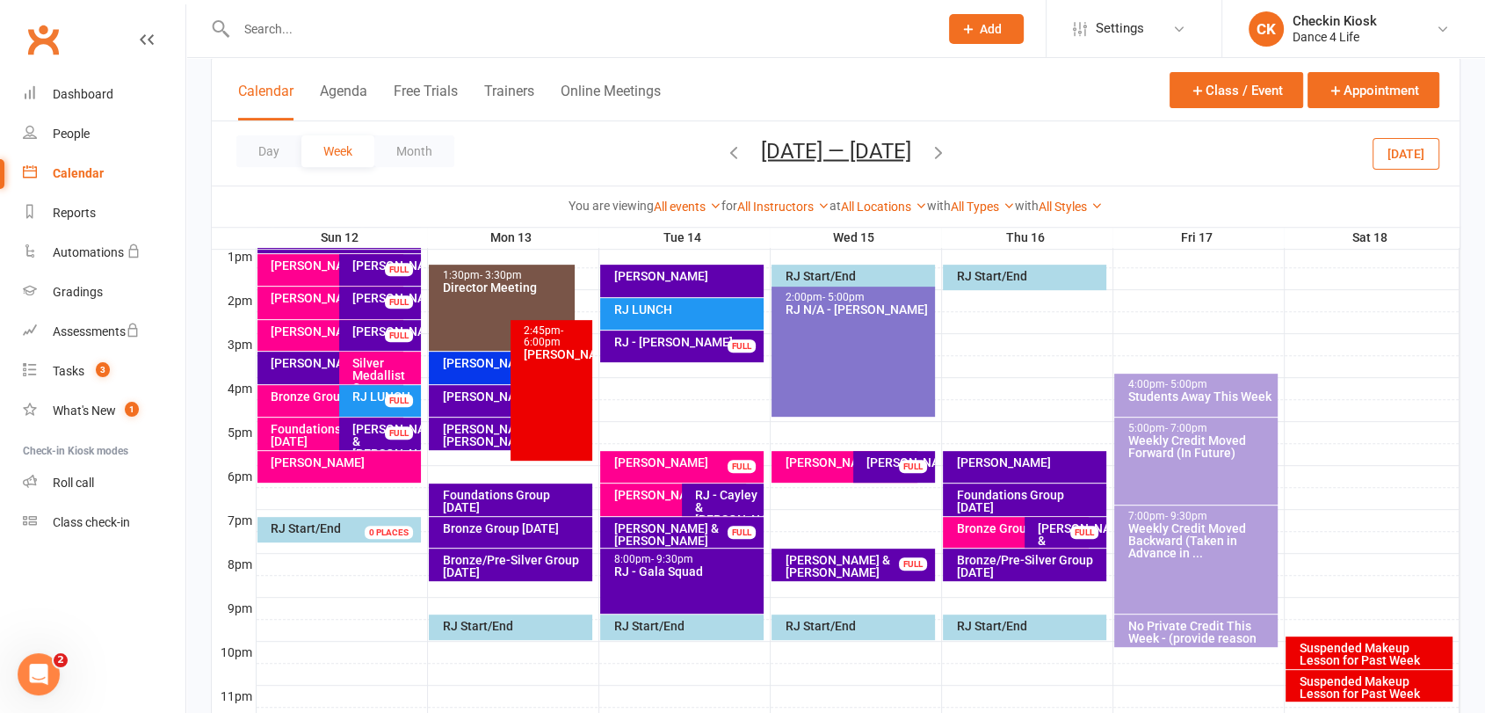
click at [1392, 149] on button "[DATE]" at bounding box center [1405, 153] width 67 height 32
